Goal: Information Seeking & Learning: Learn about a topic

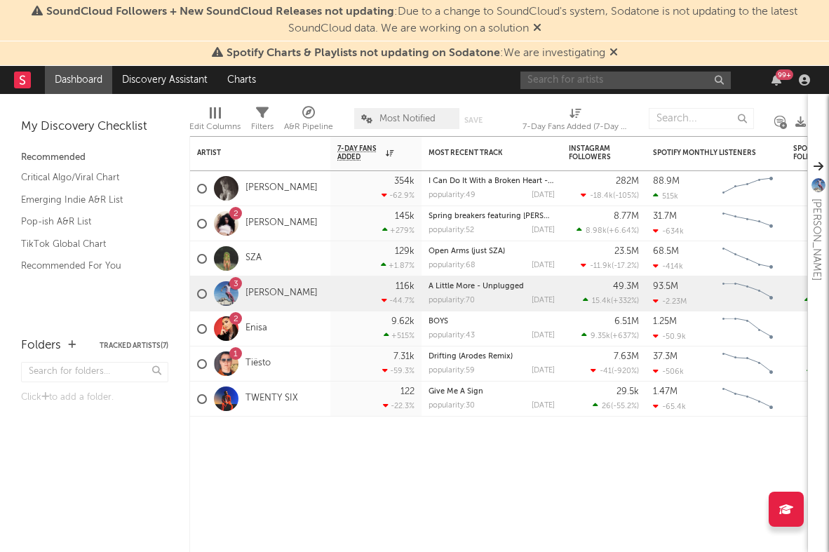
click at [552, 71] on input "text" at bounding box center [625, 80] width 210 height 18
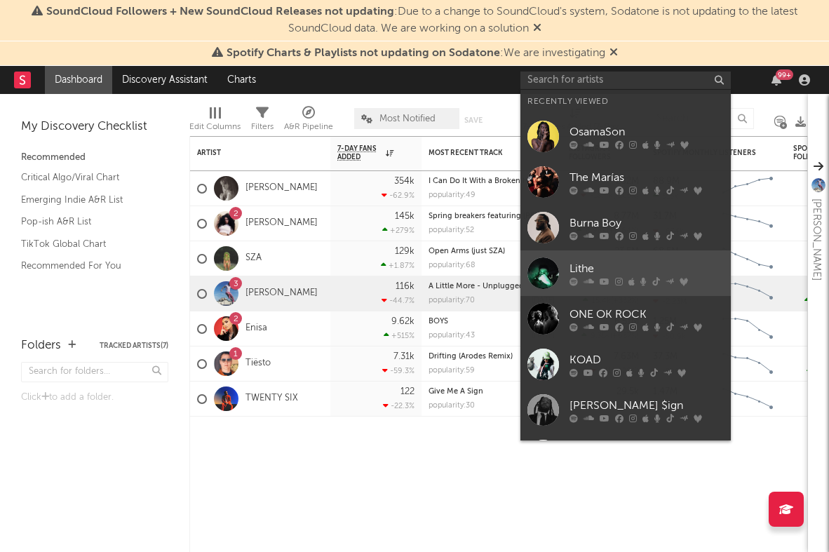
click at [611, 254] on link "Lithe" at bounding box center [625, 273] width 210 height 46
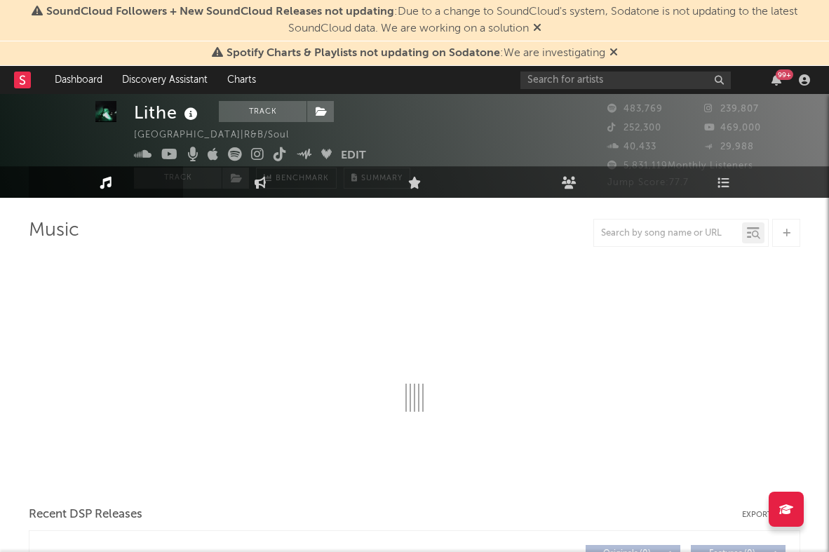
select select "6m"
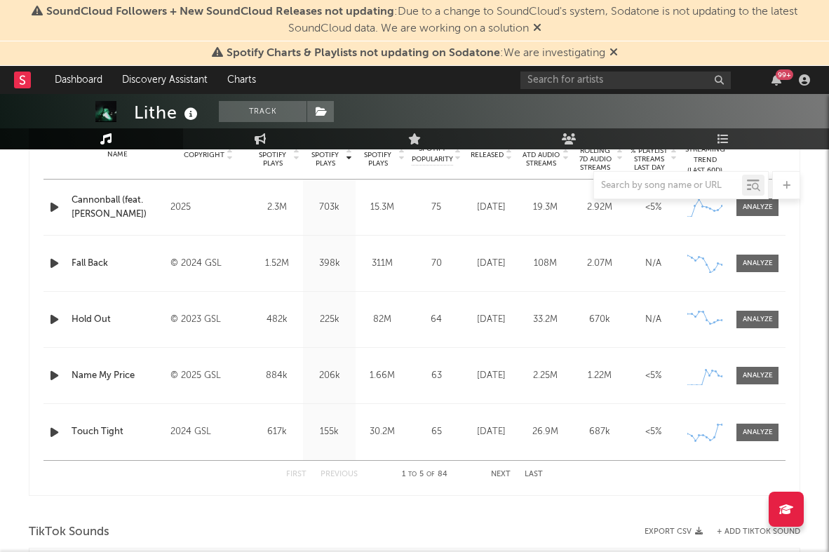
scroll to position [475, 0]
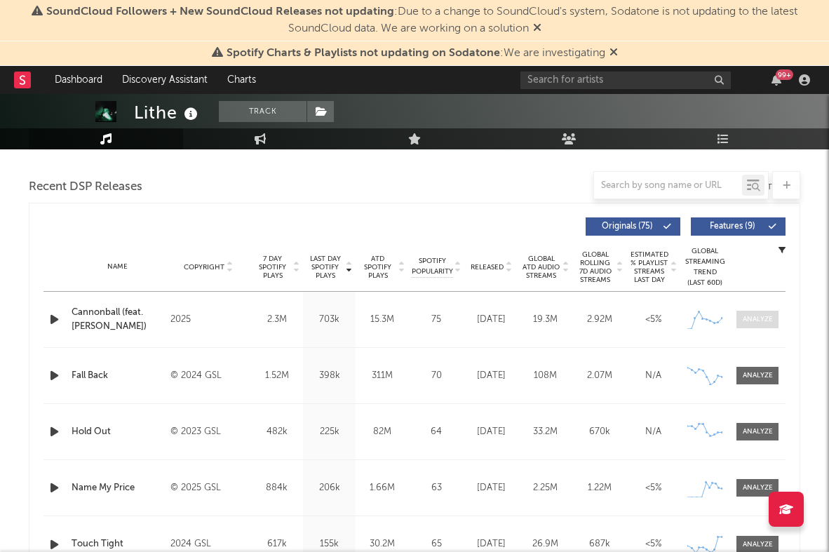
click at [751, 319] on div at bounding box center [757, 319] width 30 height 11
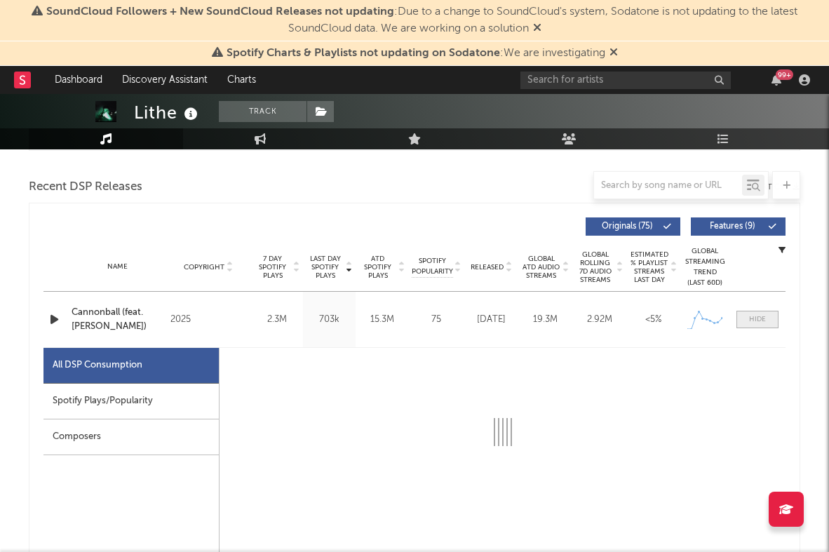
select select "1w"
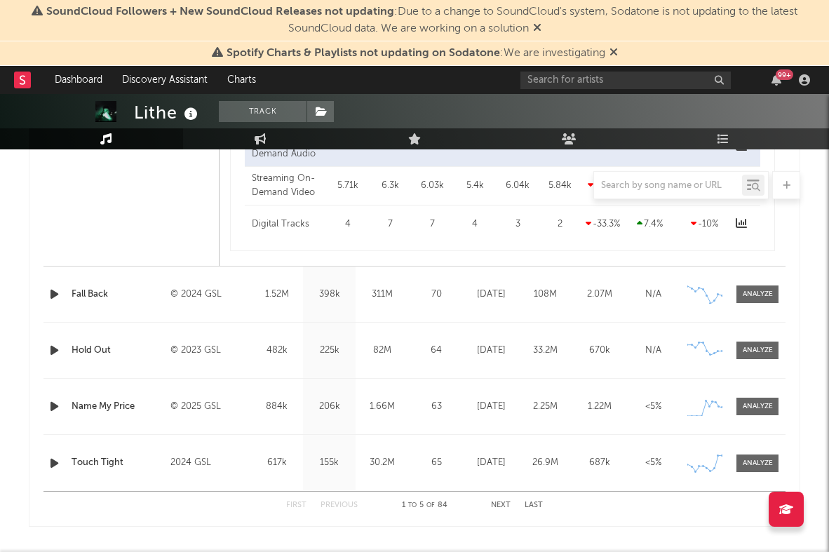
scroll to position [1609, 0]
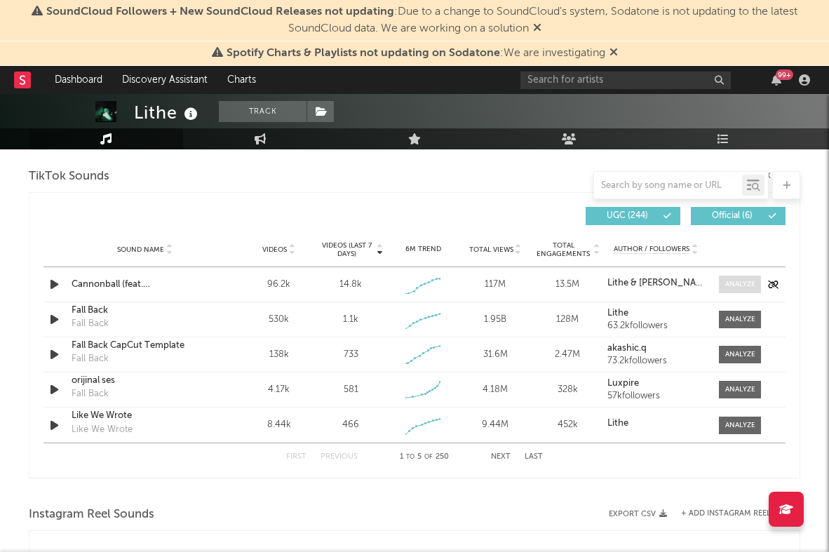
click at [756, 280] on span at bounding box center [739, 284] width 42 height 18
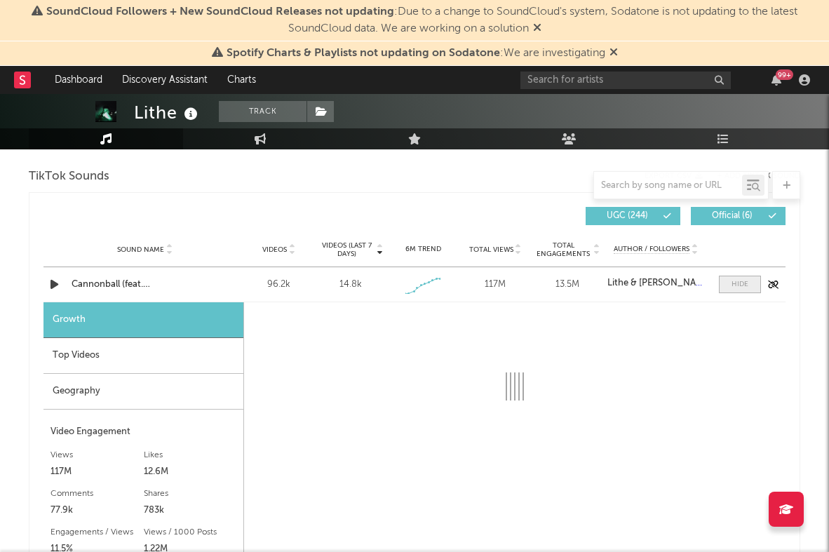
select select "1w"
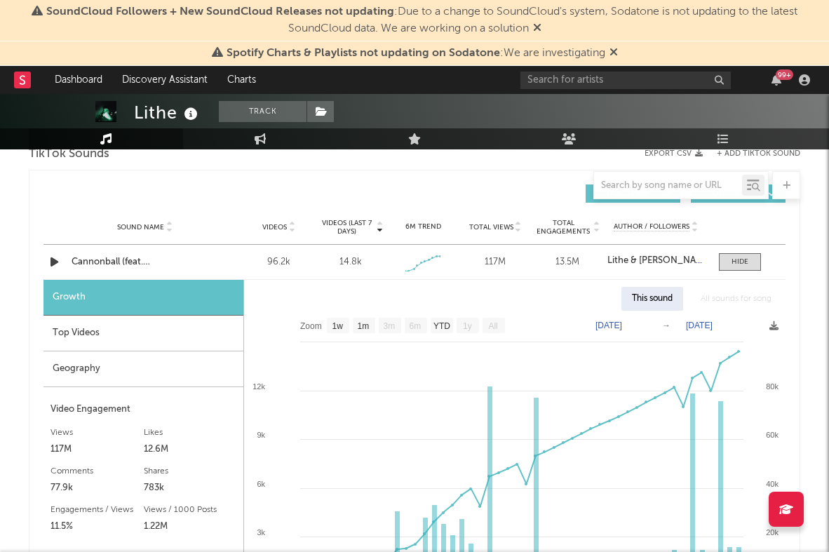
scroll to position [1635, 0]
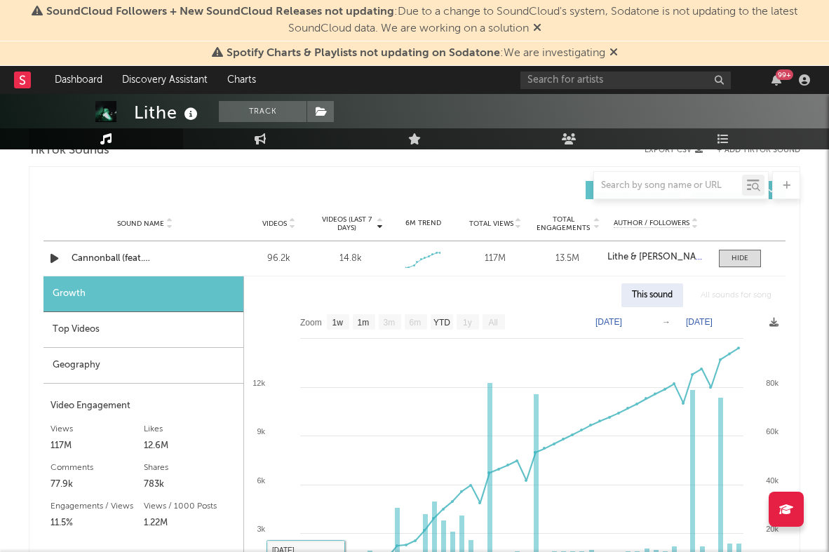
click at [182, 334] on div "Top Videos" at bounding box center [143, 330] width 200 height 36
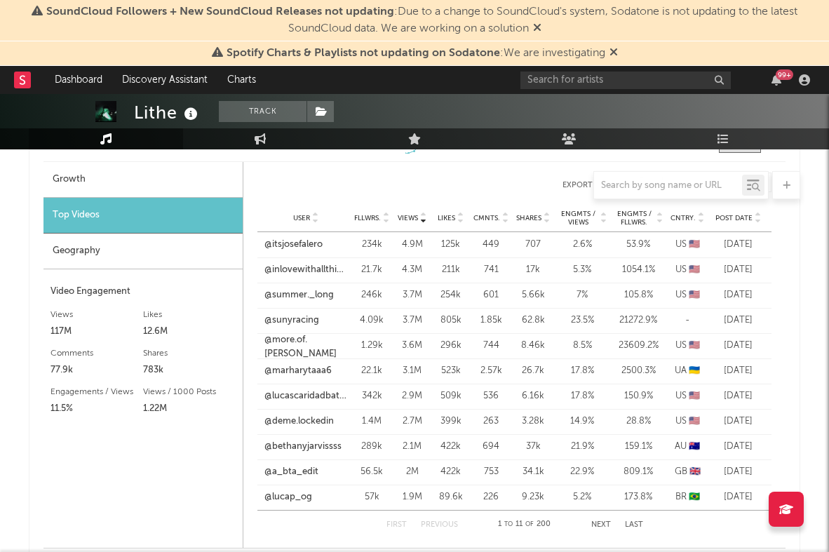
scroll to position [1748, 0]
click at [143, 12] on span "SoundCloud Followers + New SoundCloud Releases not updating" at bounding box center [220, 11] width 348 height 11
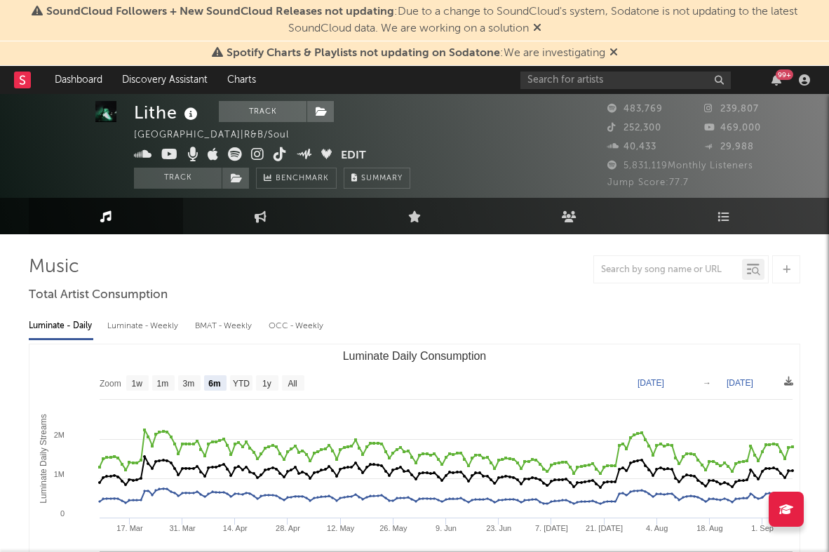
scroll to position [36, 0]
